Goal: Book appointment/travel/reservation

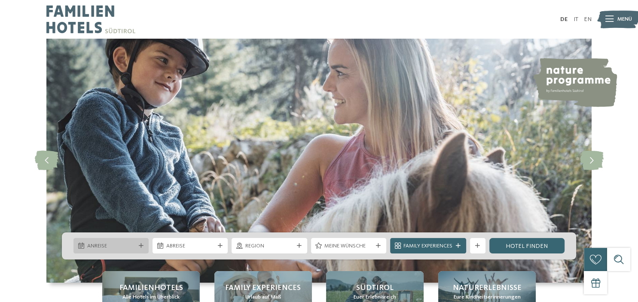
click at [129, 244] on span "Anreise" at bounding box center [111, 246] width 48 height 8
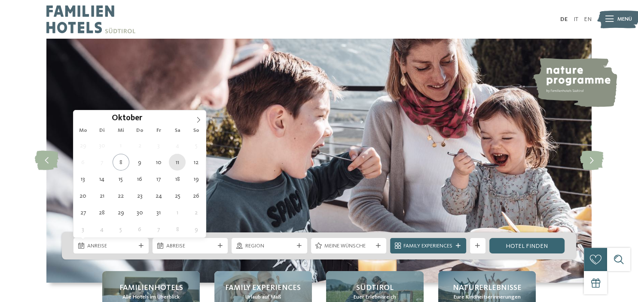
type div "[DATE]"
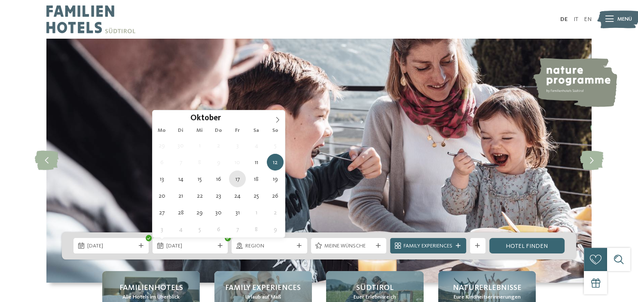
type div "[DATE]"
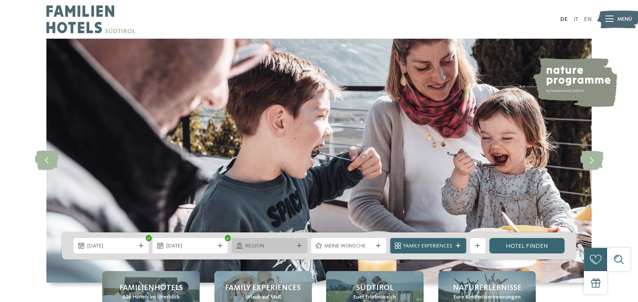
click at [269, 246] on span "Region" at bounding box center [269, 246] width 48 height 8
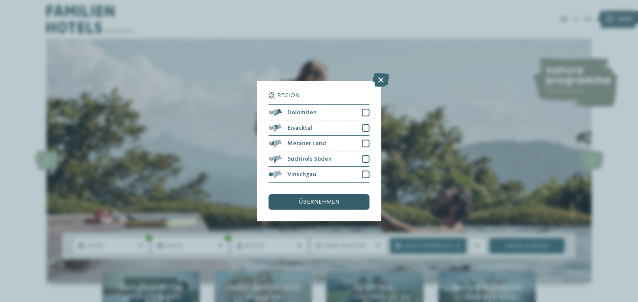
click at [318, 203] on span "übernehmen" at bounding box center [319, 202] width 40 height 6
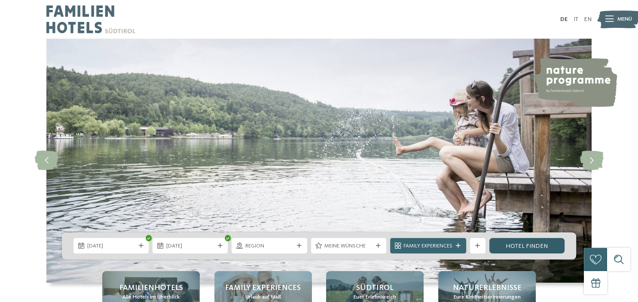
click at [521, 248] on link "Hotel finden" at bounding box center [527, 245] width 75 height 15
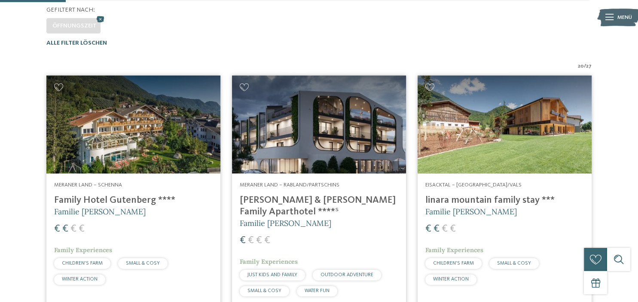
scroll to position [249, 0]
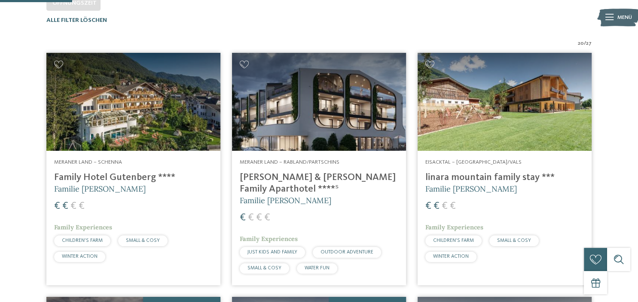
click at [86, 173] on h4 "Family Hotel Gutenberg ****" at bounding box center [133, 178] width 159 height 12
